Goal: Task Accomplishment & Management: Complete application form

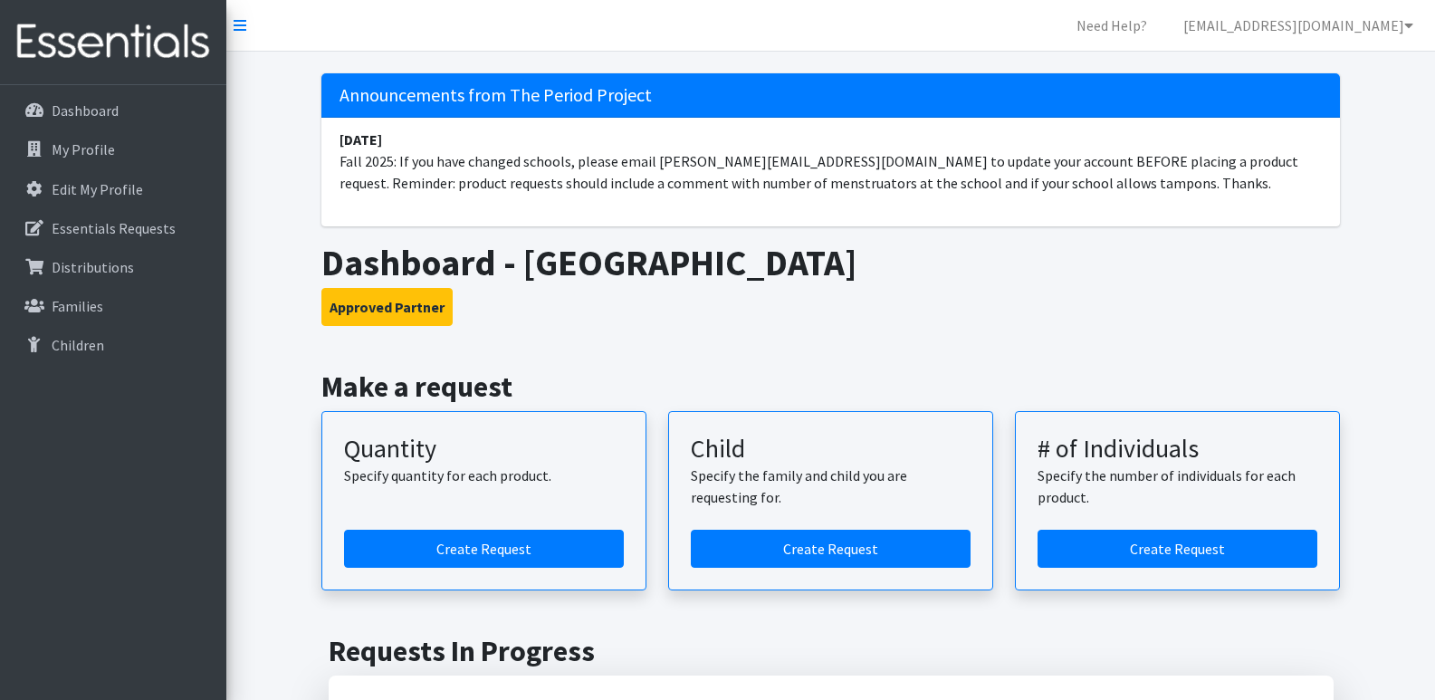
scroll to position [91, 0]
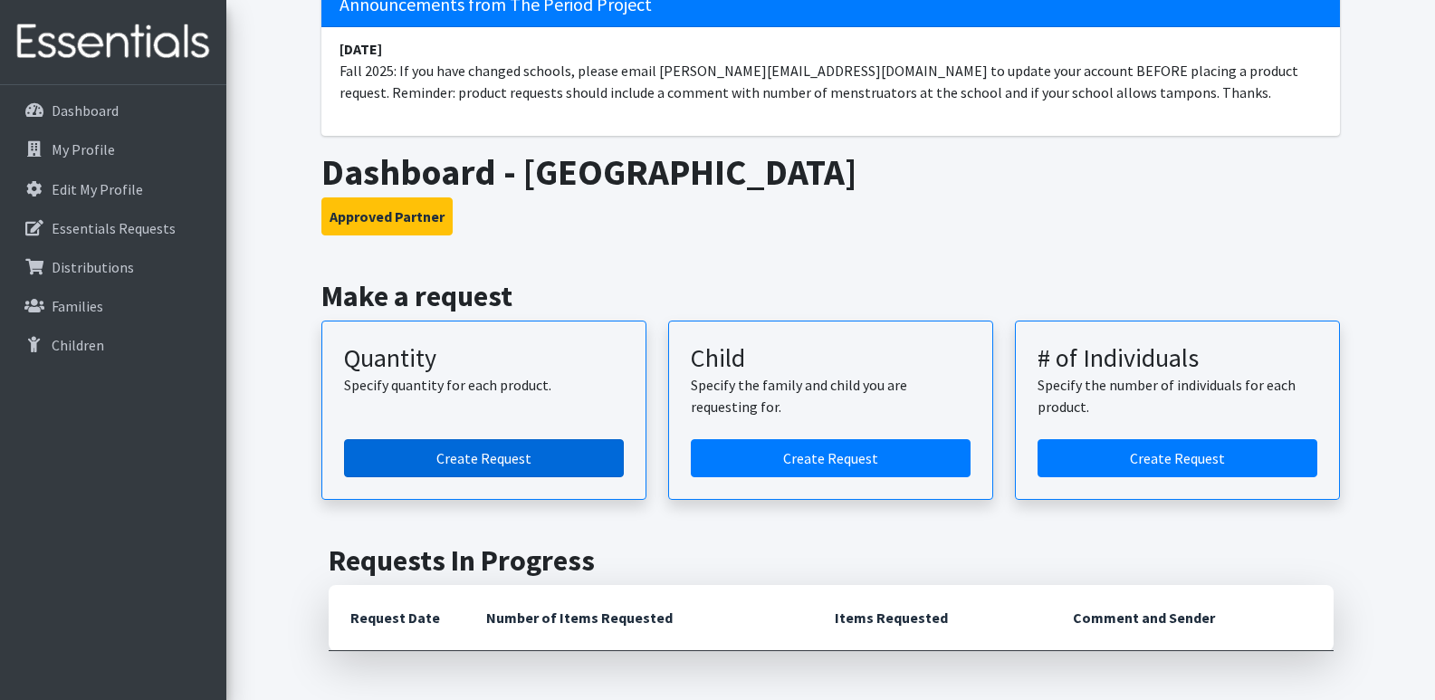
click at [569, 447] on link "Create Request" at bounding box center [484, 458] width 280 height 38
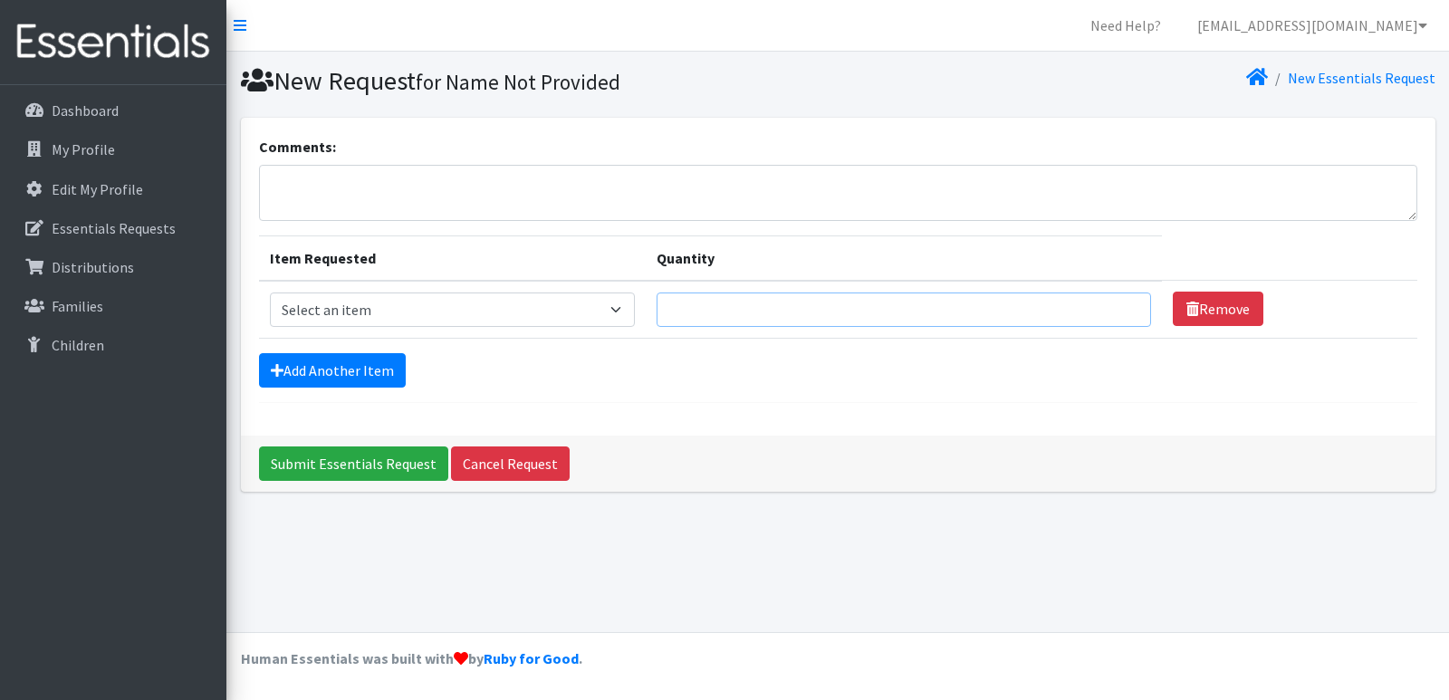
click at [723, 308] on input "Quantity" at bounding box center [903, 309] width 494 height 34
click at [588, 296] on select "Select an item Adult Period Pack Student Period Pack" at bounding box center [452, 309] width 365 height 34
select select "7757"
click at [270, 292] on select "Select an item Adult Period Pack Student Period Pack" at bounding box center [452, 309] width 365 height 34
click at [758, 308] on input "Quantity" at bounding box center [903, 309] width 494 height 34
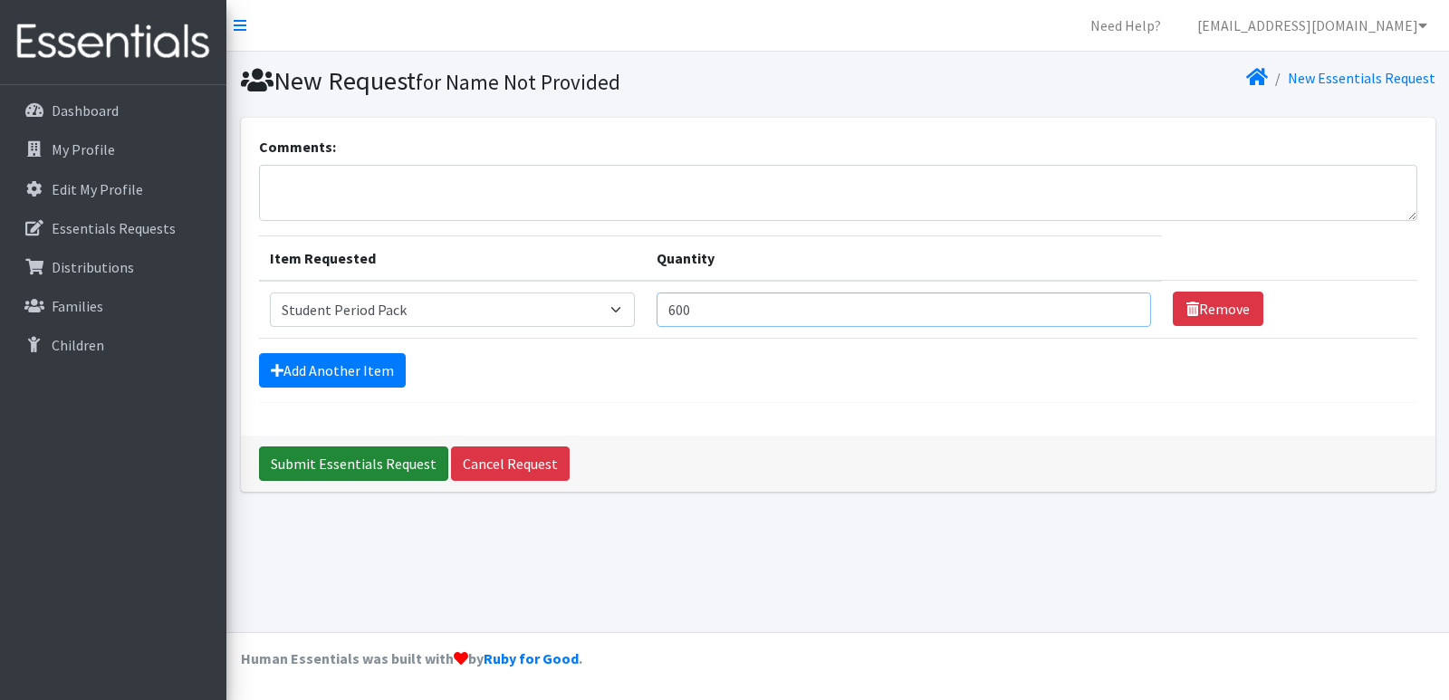
type input "600"
click at [397, 472] on input "Submit Essentials Request" at bounding box center [353, 463] width 189 height 34
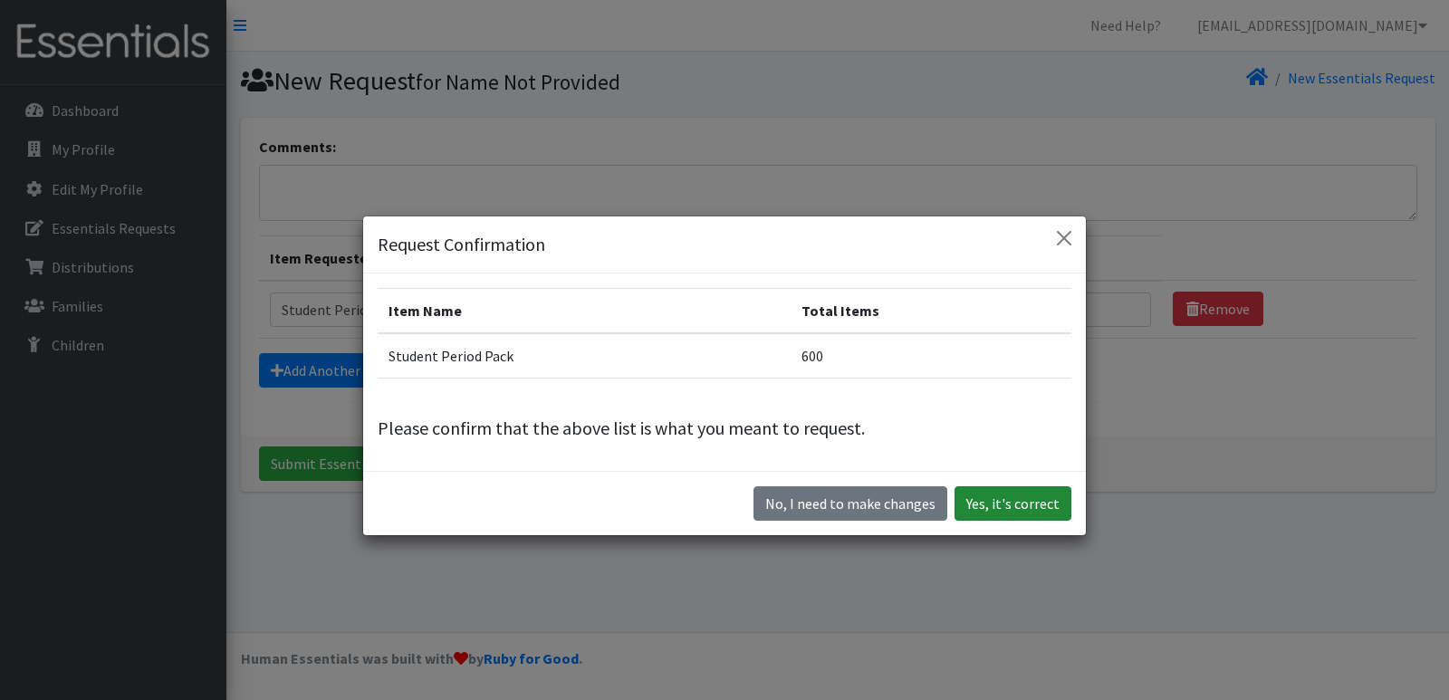
click at [998, 500] on button "Yes, it's correct" at bounding box center [1012, 503] width 117 height 34
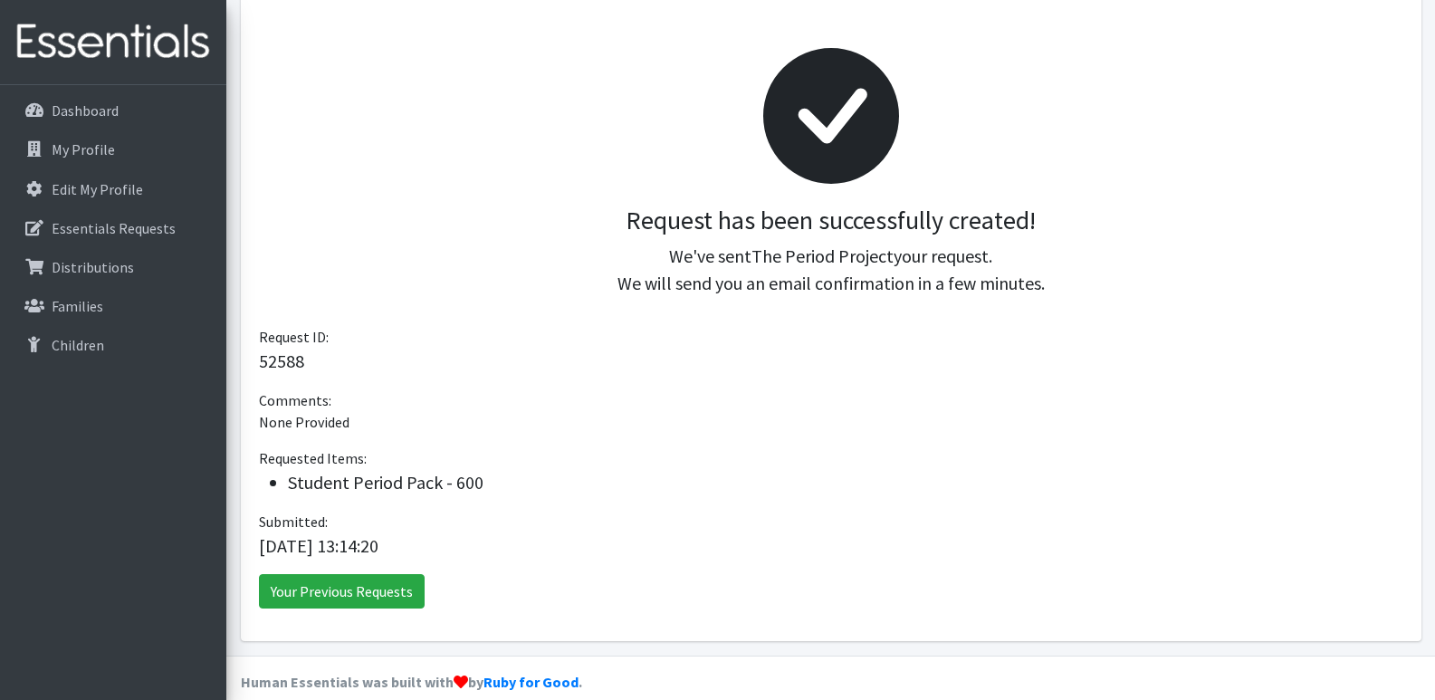
scroll to position [249, 0]
